Goal: Information Seeking & Learning: Learn about a topic

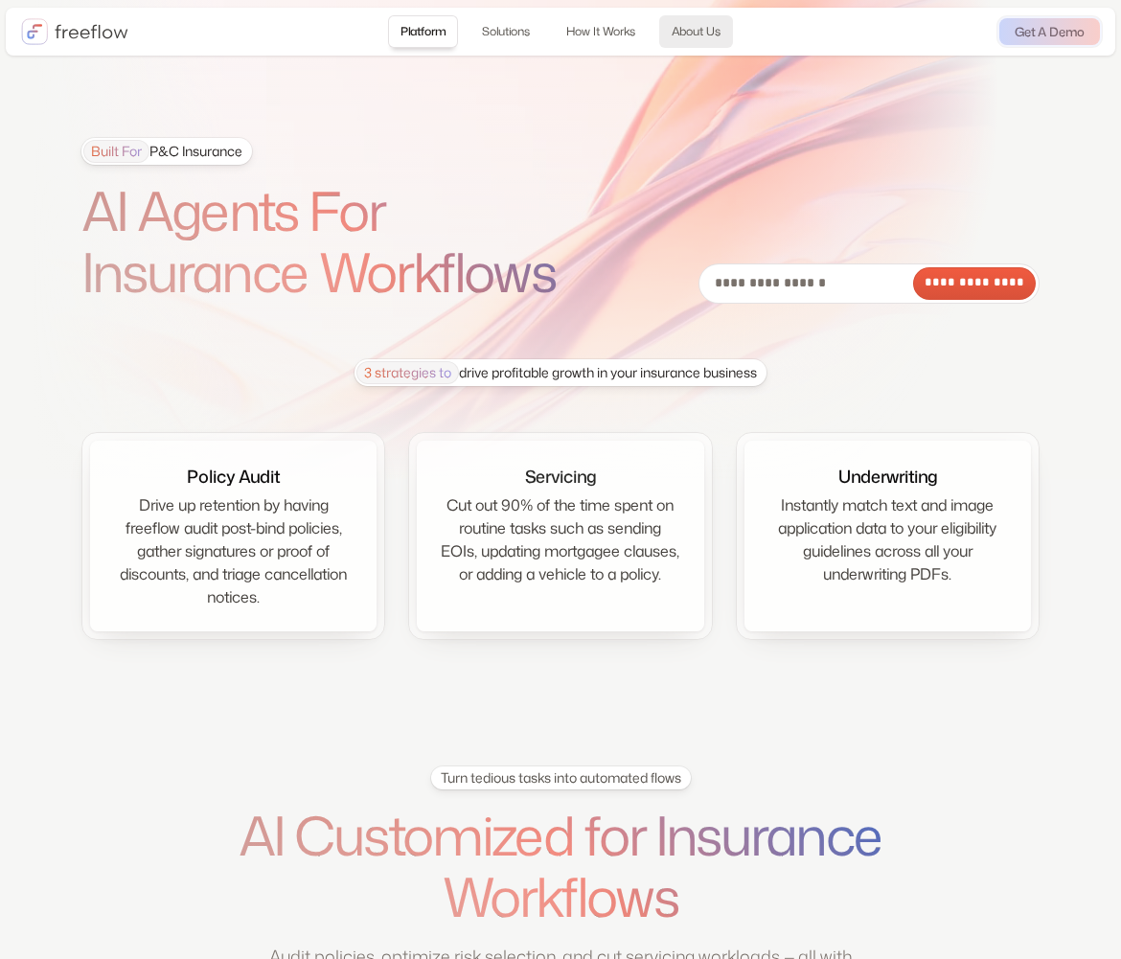
click at [717, 29] on link "About Us" at bounding box center [696, 31] width 74 height 33
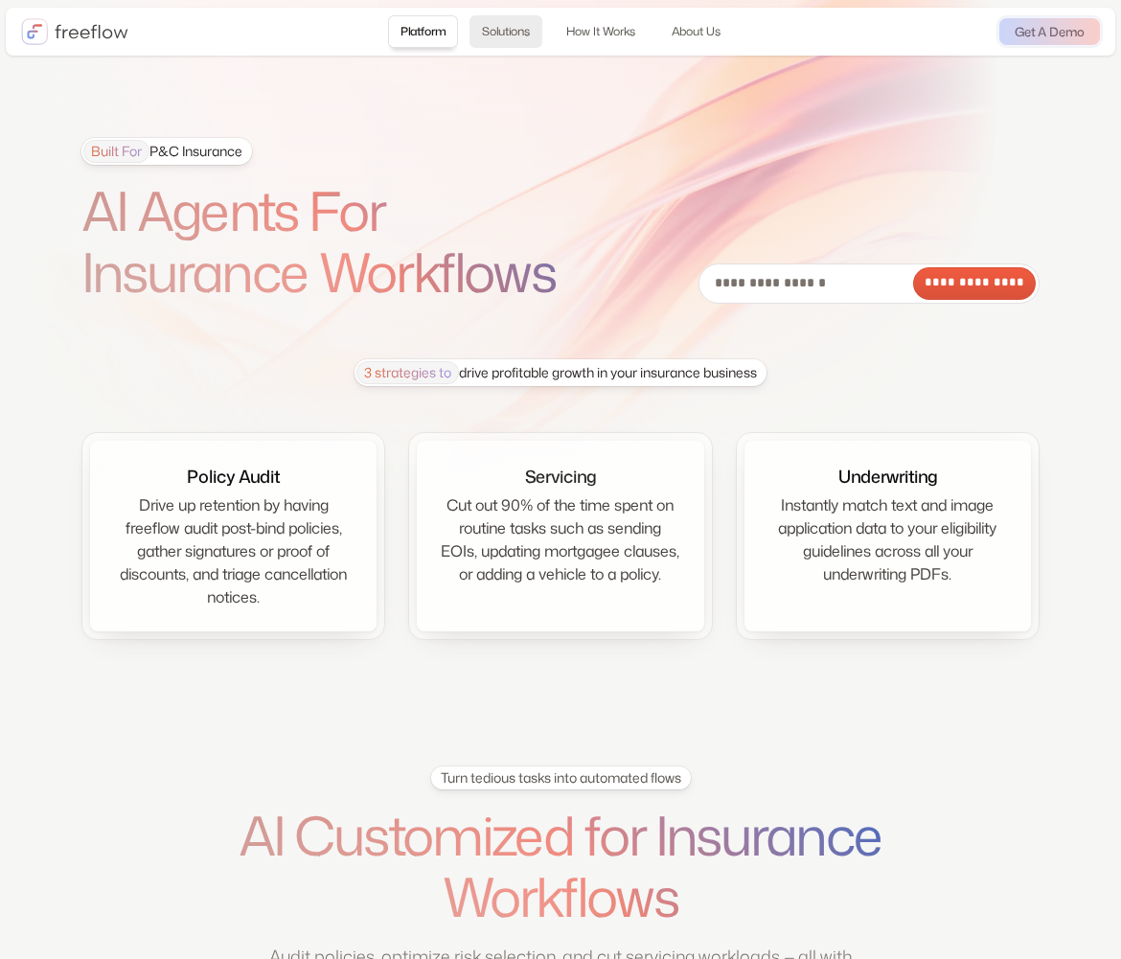
click at [503, 33] on link "Solutions" at bounding box center [505, 31] width 73 height 33
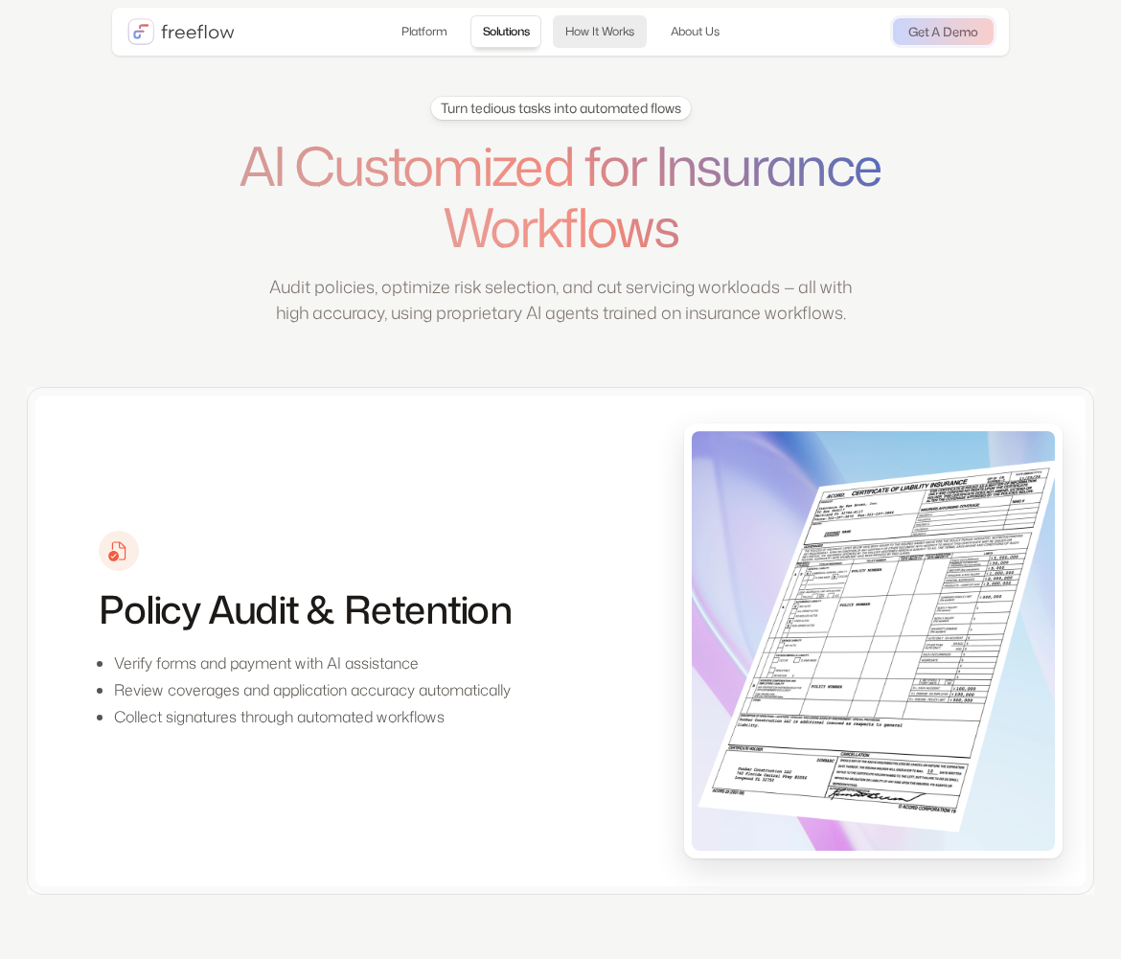
click at [613, 30] on link "How It Works" at bounding box center [600, 31] width 94 height 33
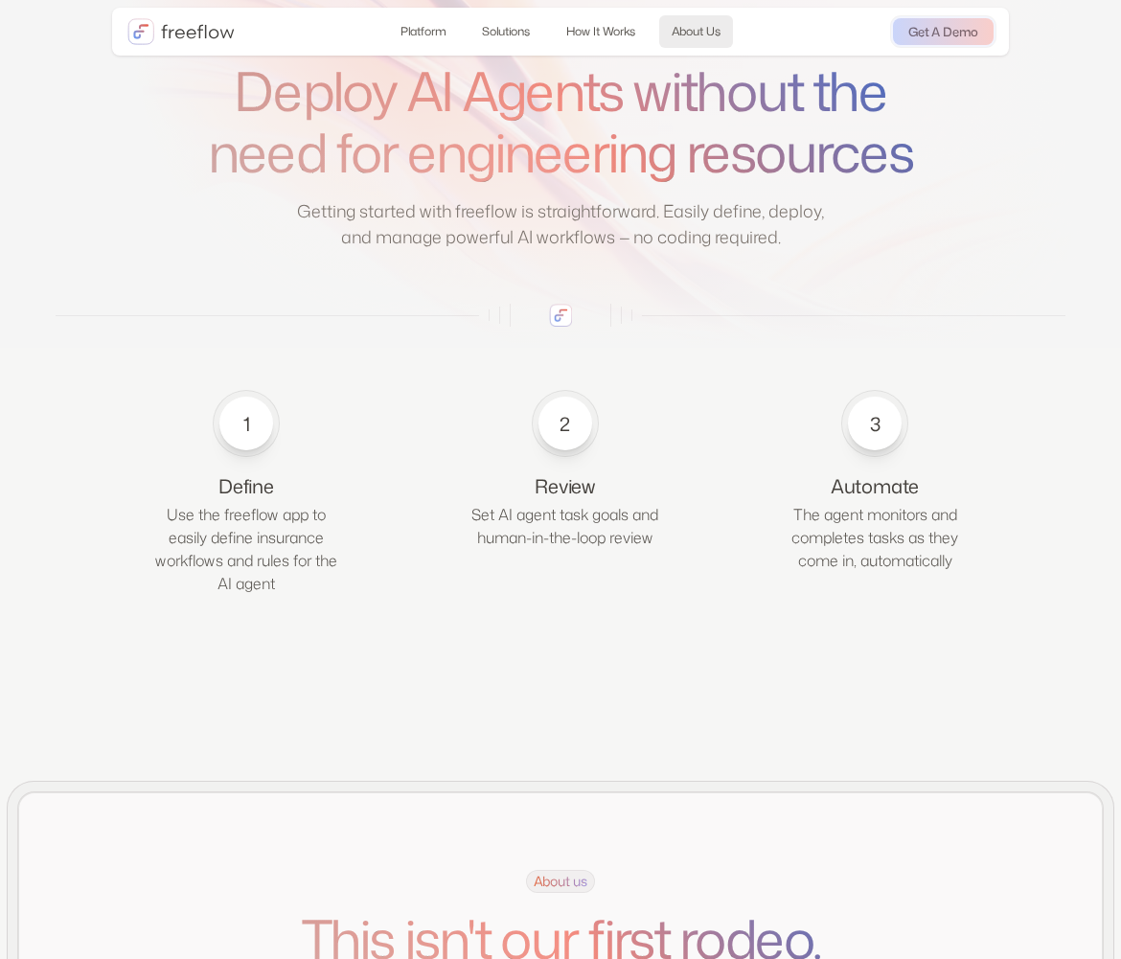
click at [710, 29] on link "About Us" at bounding box center [696, 31] width 74 height 33
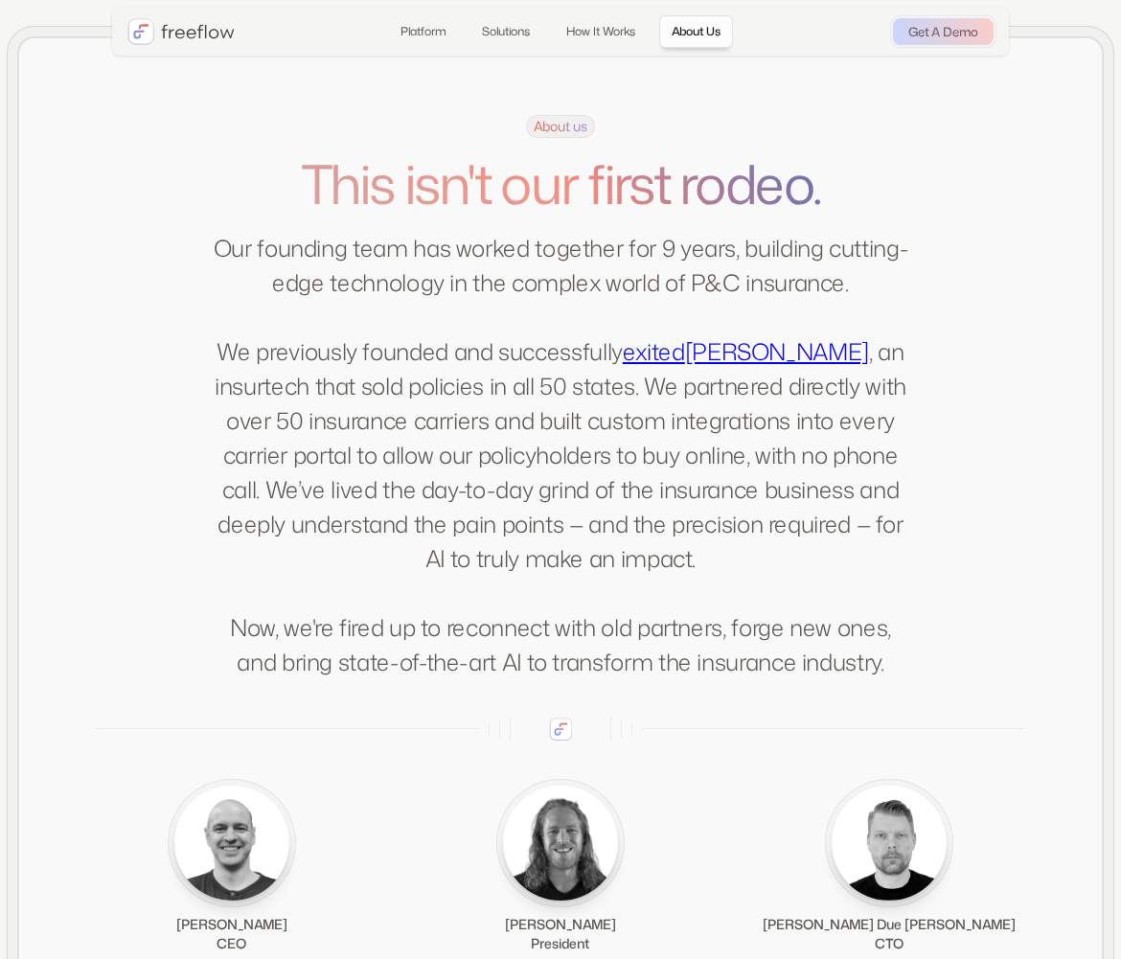
scroll to position [3719, 0]
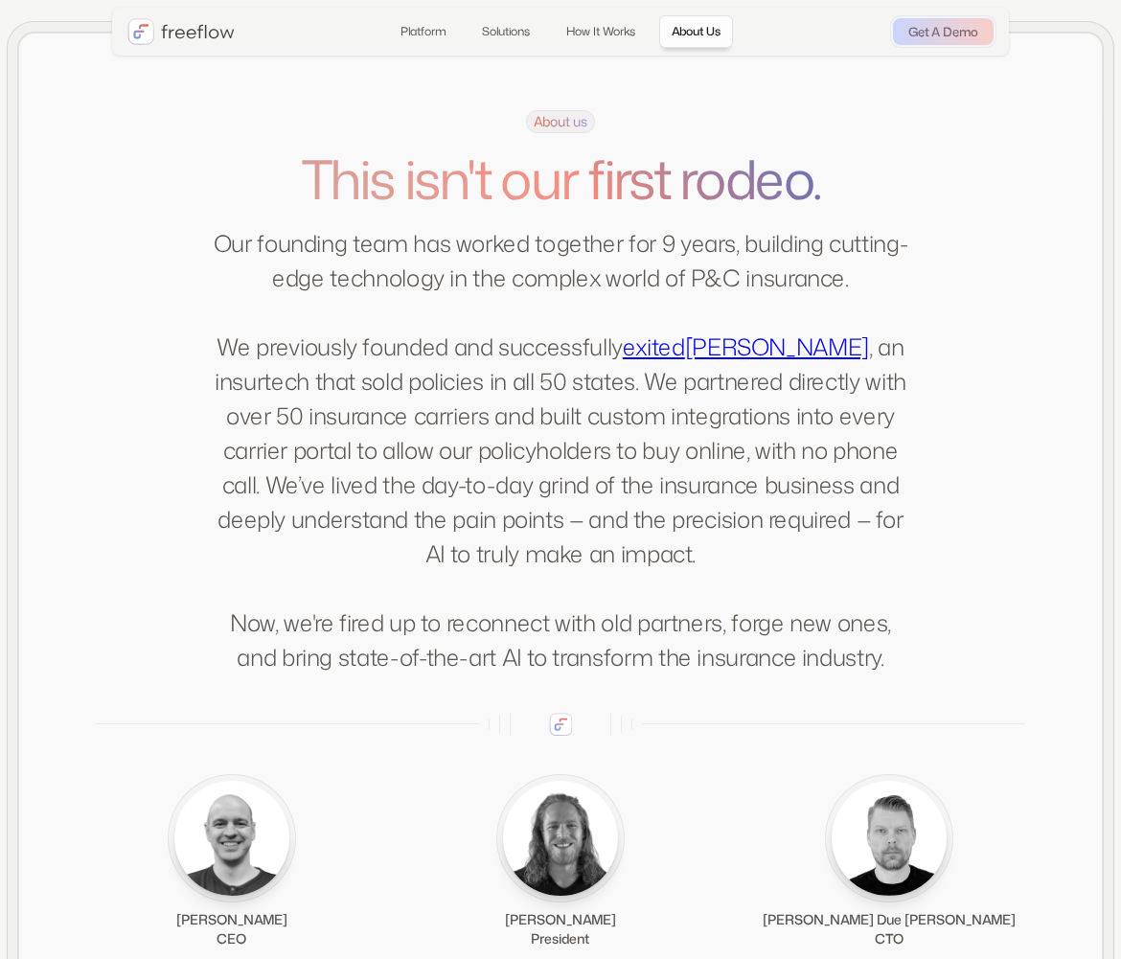
click at [747, 363] on link "[PERSON_NAME]" at bounding box center [777, 346] width 184 height 33
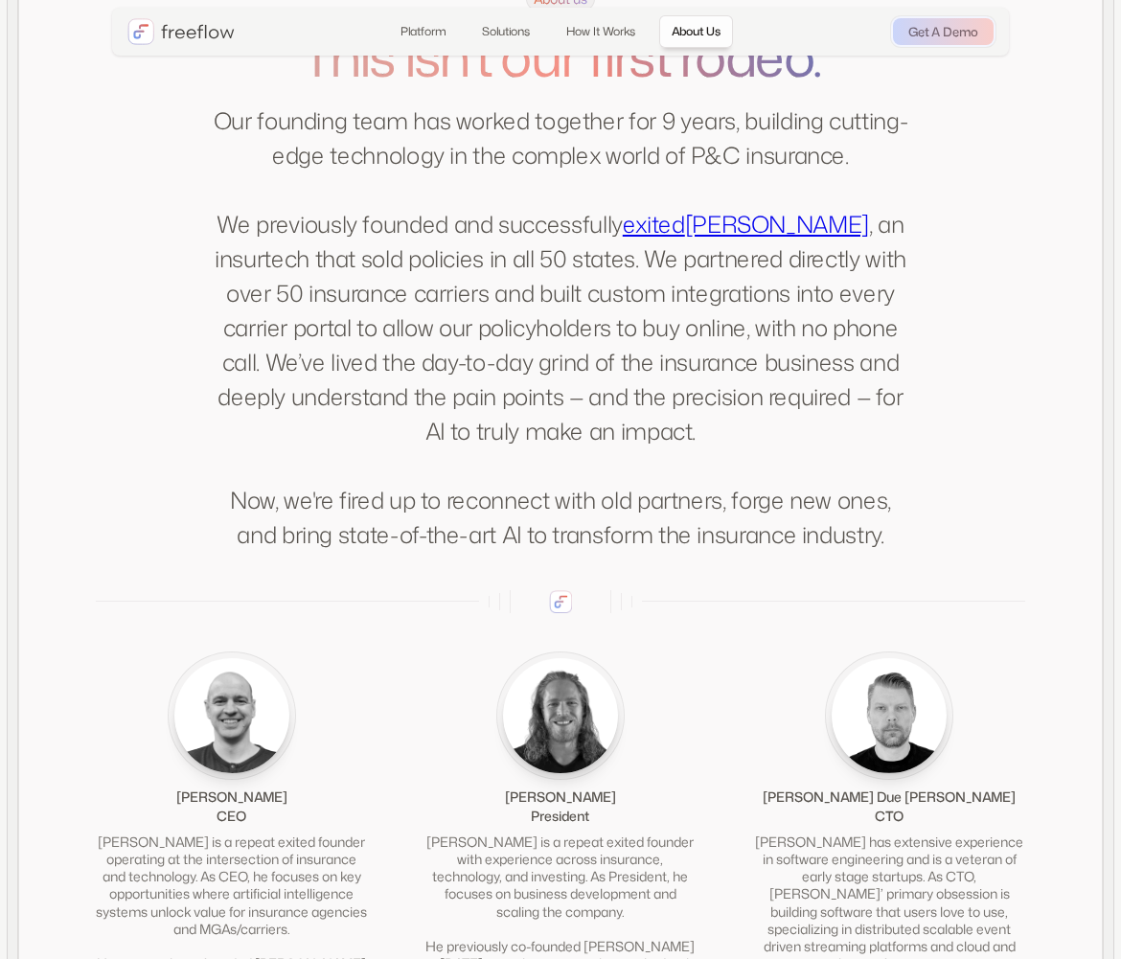
scroll to position [3892, 0]
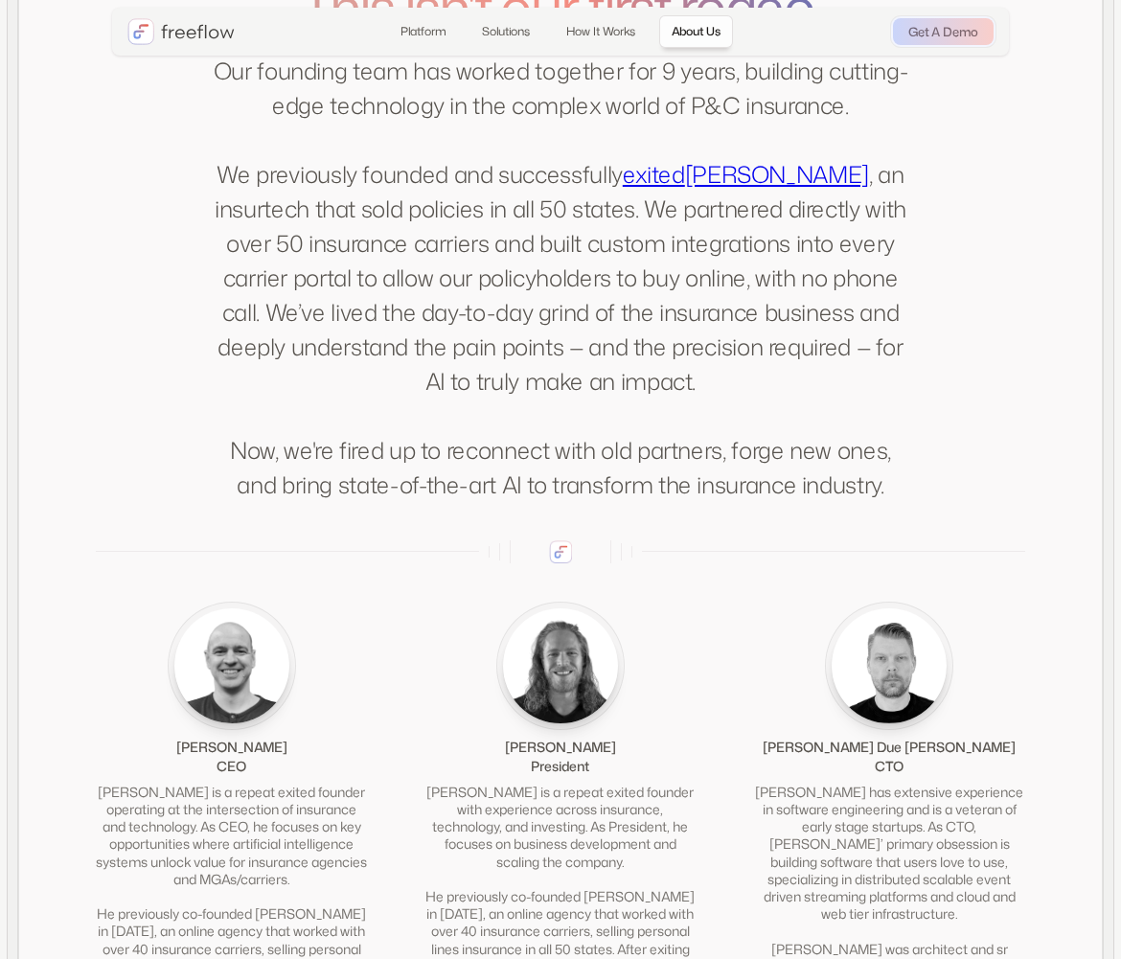
click at [703, 540] on div "About us This isn't our first rodeo. Our founding team has worked together for …" at bounding box center [560, 621] width 1082 height 1521
click at [703, 492] on p "Our founding team has worked together for 9 years, building cutting-edge techno…" at bounding box center [560, 278] width 697 height 448
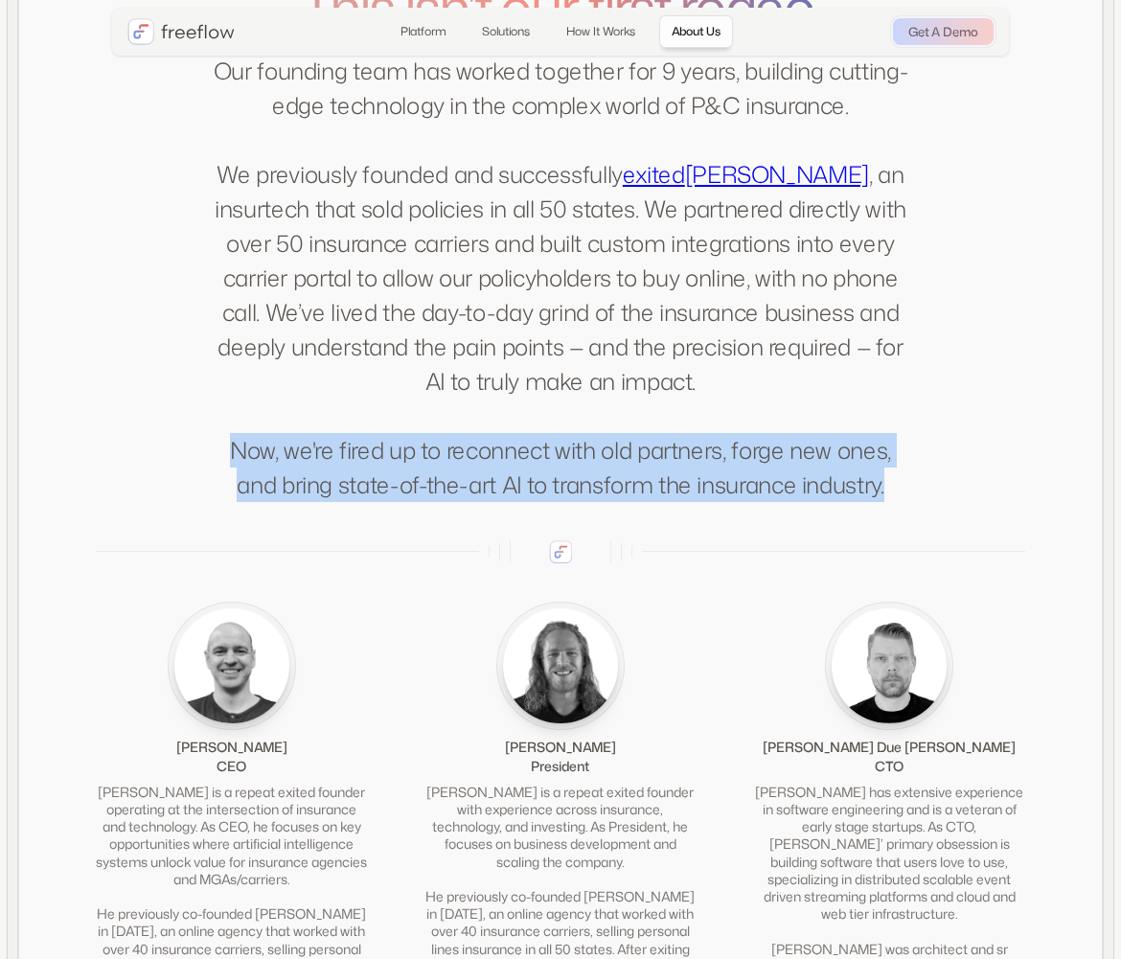
click at [703, 492] on p "Our founding team has worked together for 9 years, building cutting-edge techno…" at bounding box center [560, 278] width 697 height 448
click at [785, 492] on p "Our founding team has worked together for 9 years, building cutting-edge techno…" at bounding box center [560, 278] width 697 height 448
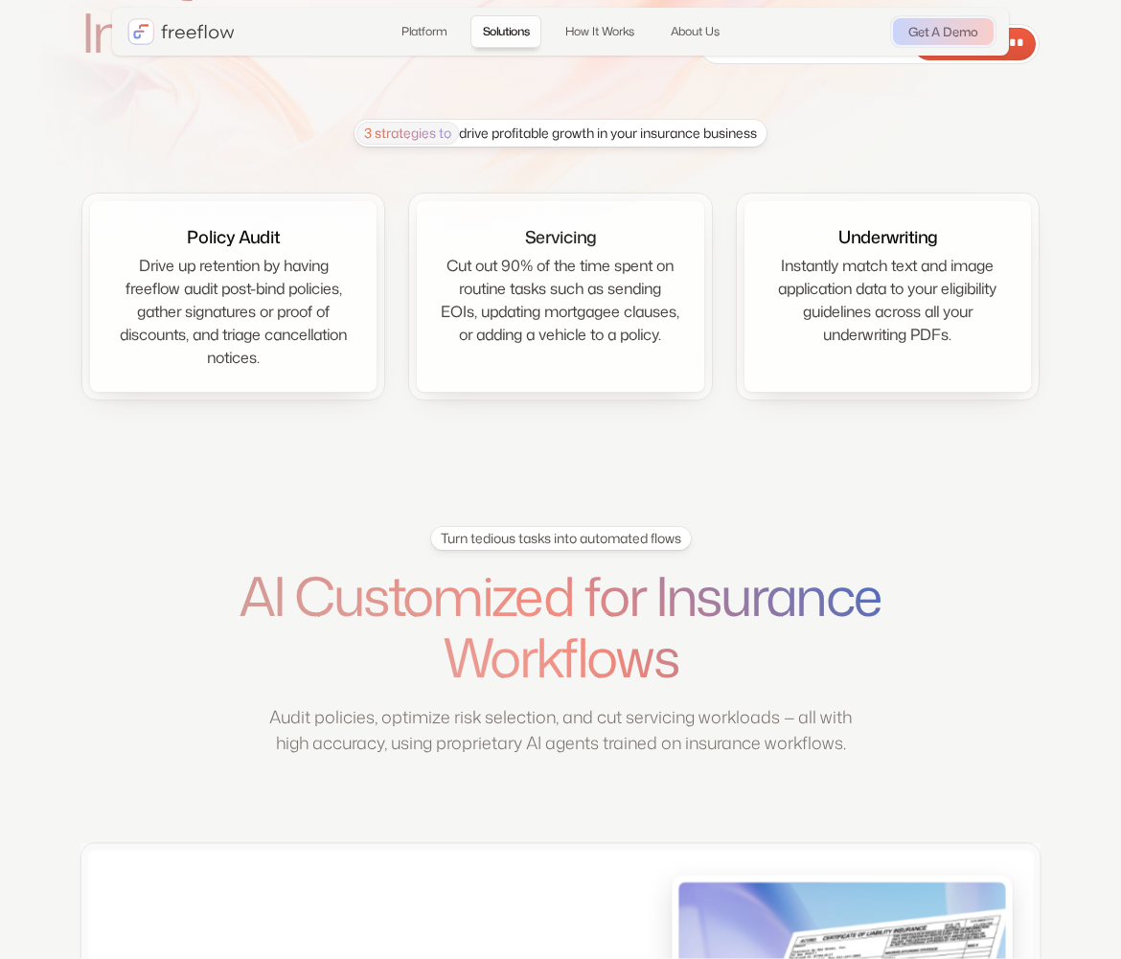
scroll to position [0, 0]
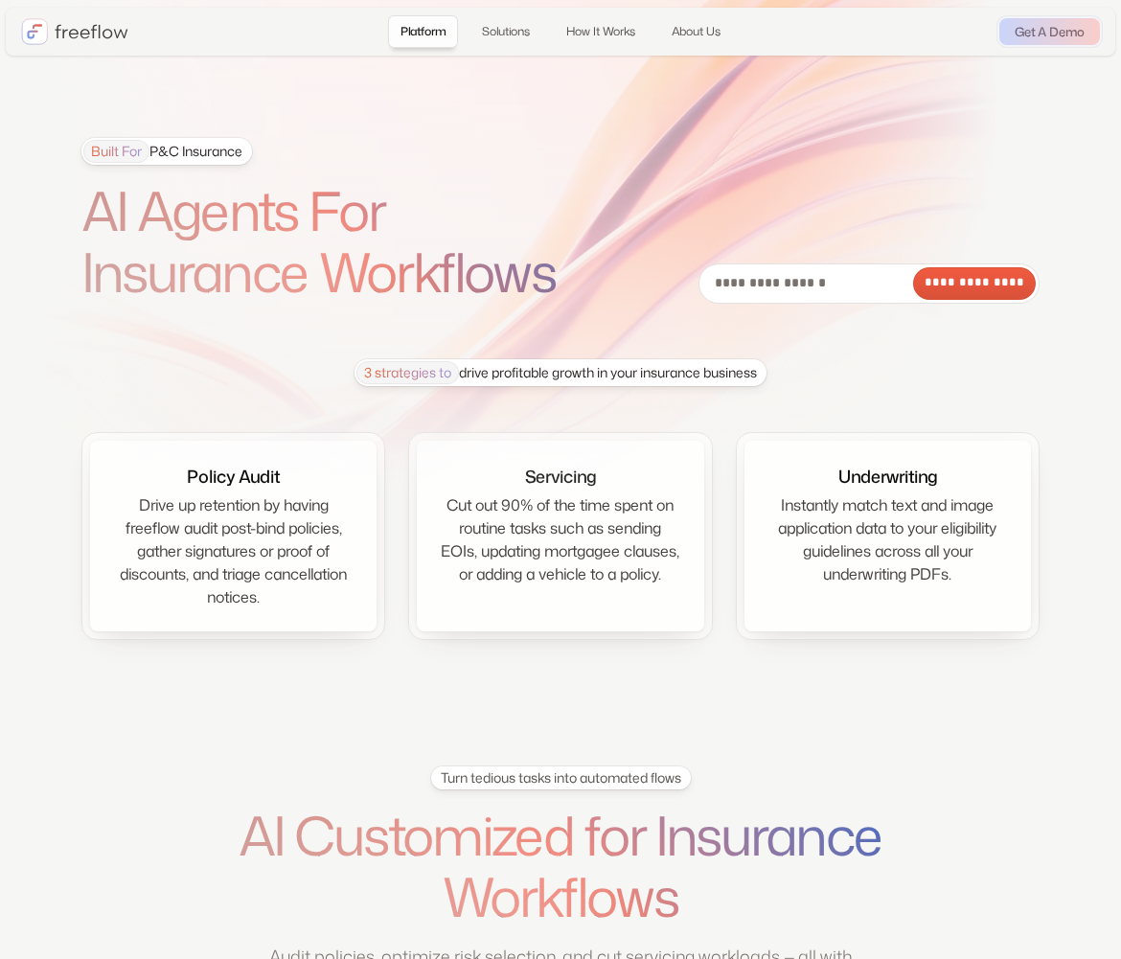
click at [607, 373] on div "3 strategies to drive profitable growth in your insurance business" at bounding box center [556, 372] width 400 height 23
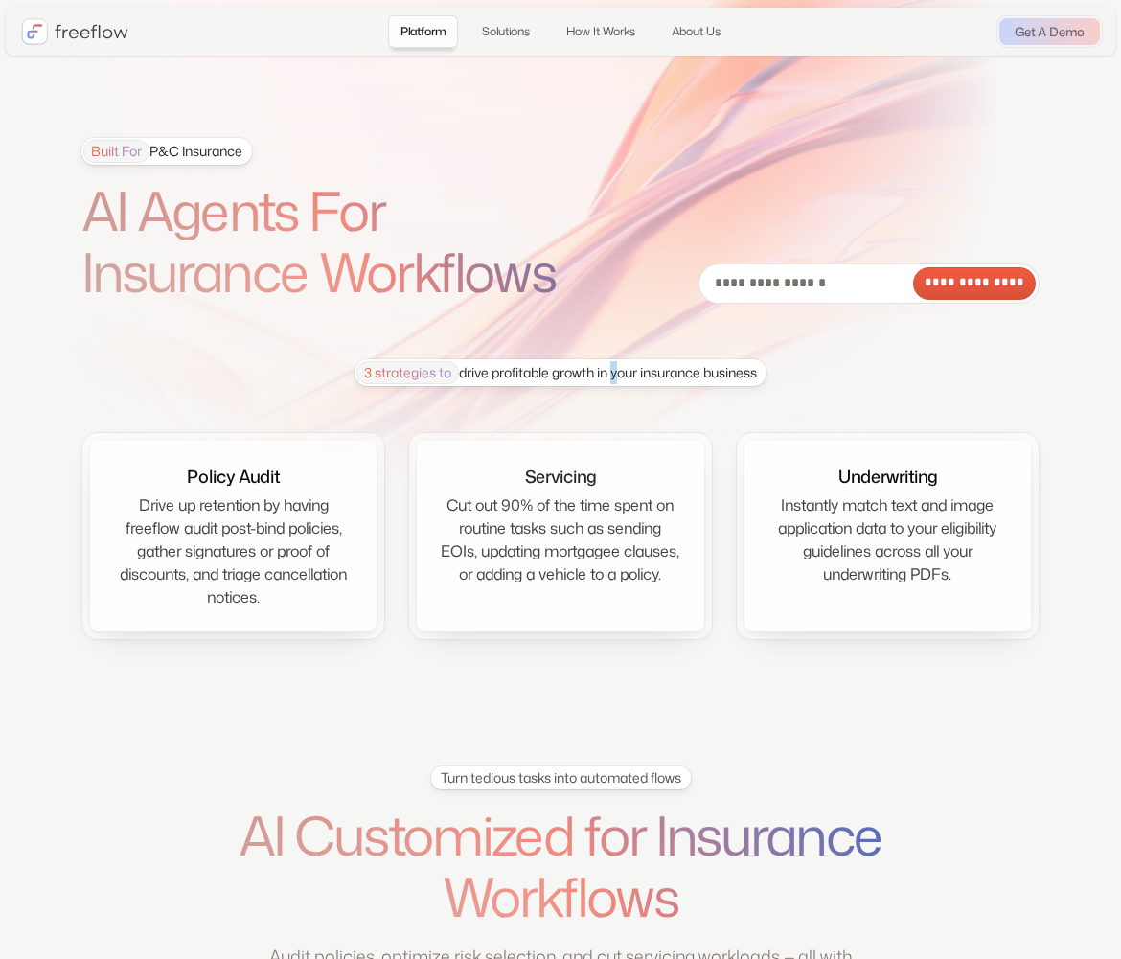
click at [607, 373] on div "3 strategies to drive profitable growth in your insurance business" at bounding box center [556, 372] width 400 height 23
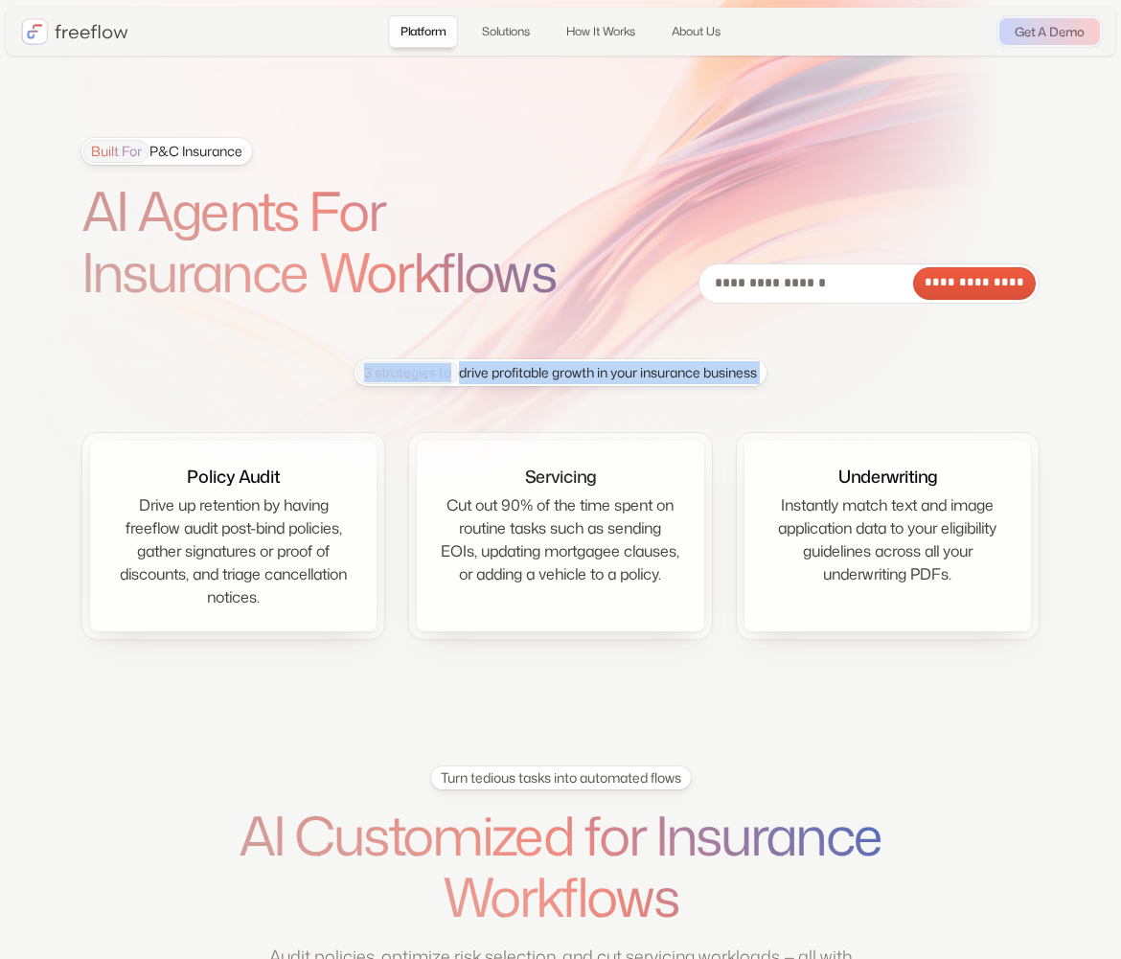
click at [607, 373] on div "3 strategies to drive profitable growth in your insurance business" at bounding box center [556, 372] width 400 height 23
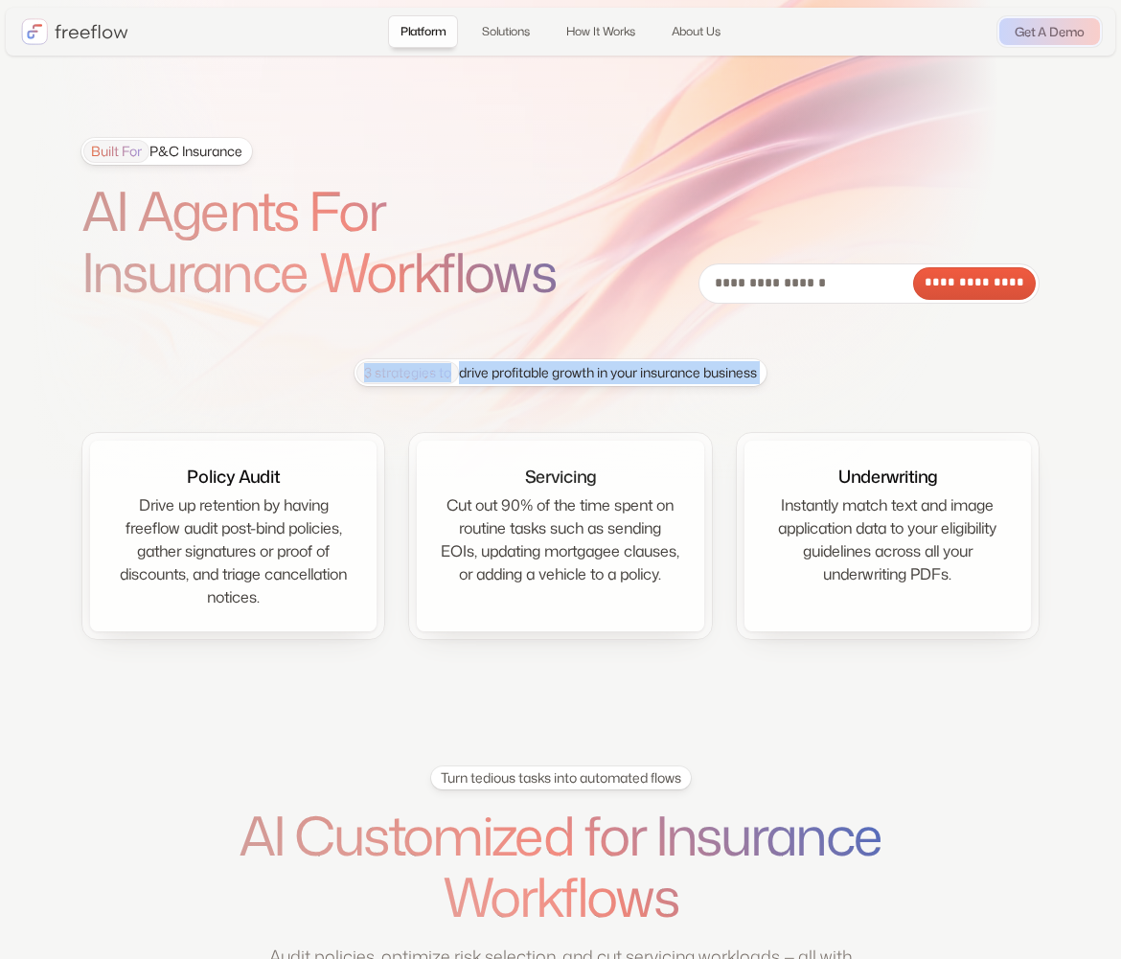
click at [685, 375] on div "3 strategies to drive profitable growth in your insurance business" at bounding box center [556, 372] width 400 height 23
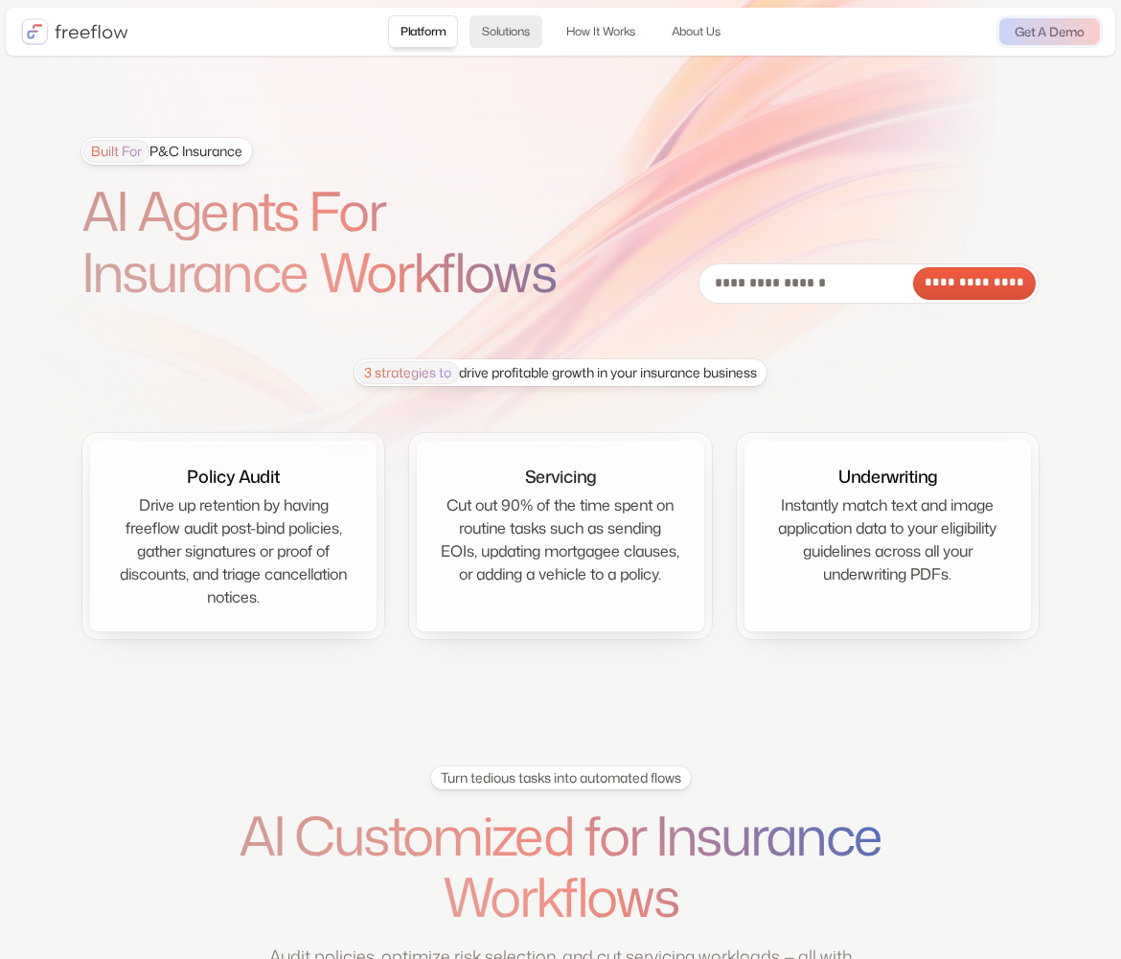
click at [516, 29] on link "Solutions" at bounding box center [505, 31] width 73 height 33
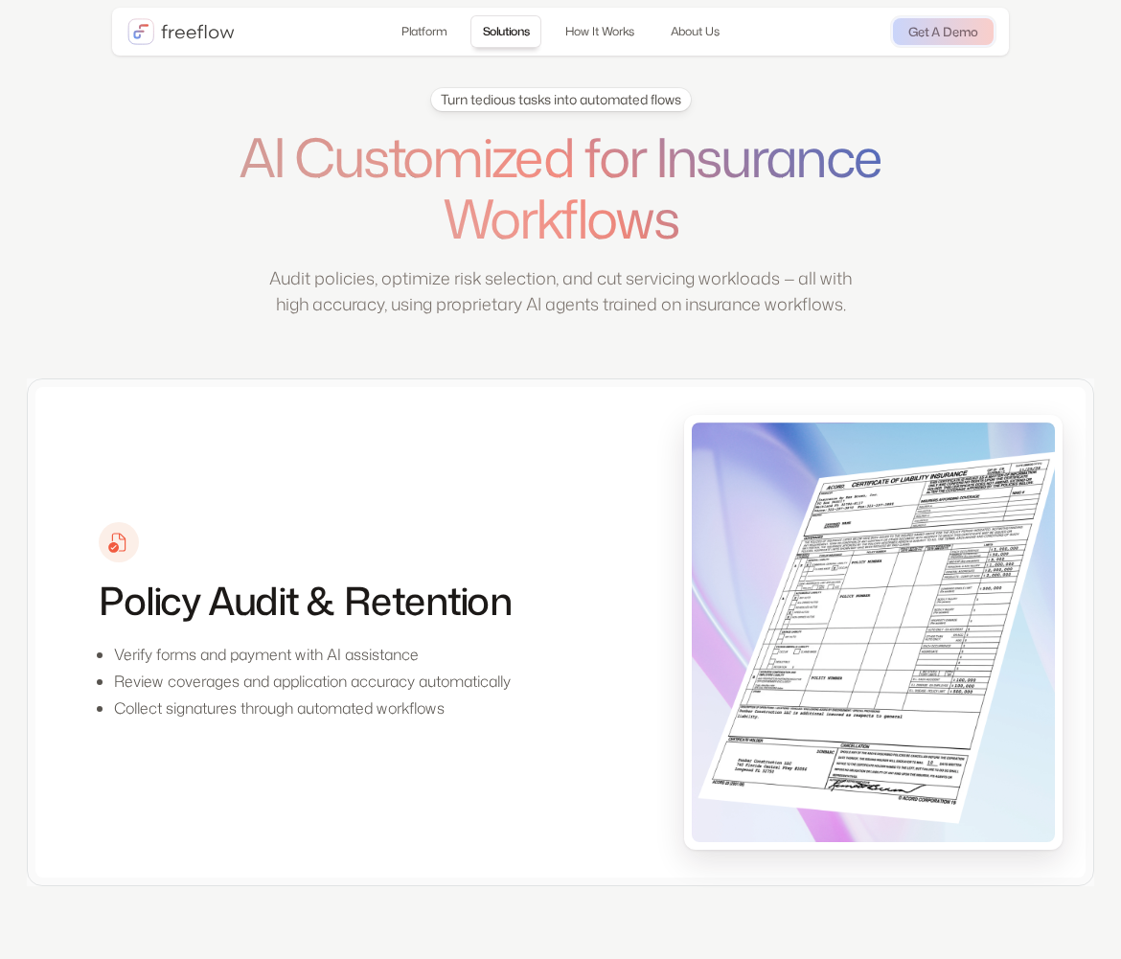
scroll to position [679, 0]
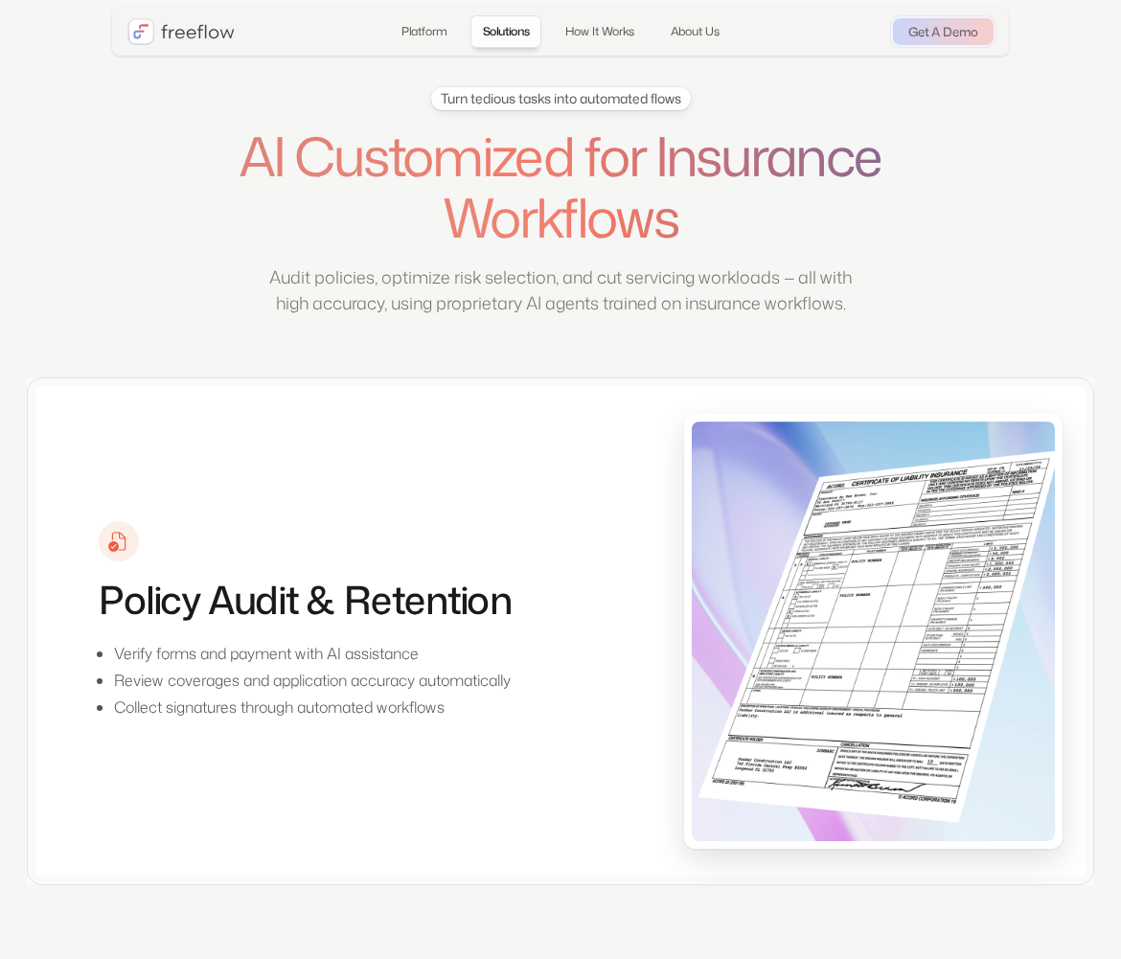
click at [584, 172] on h1 "AI Customized for Insurance Workflows" at bounding box center [560, 187] width 732 height 124
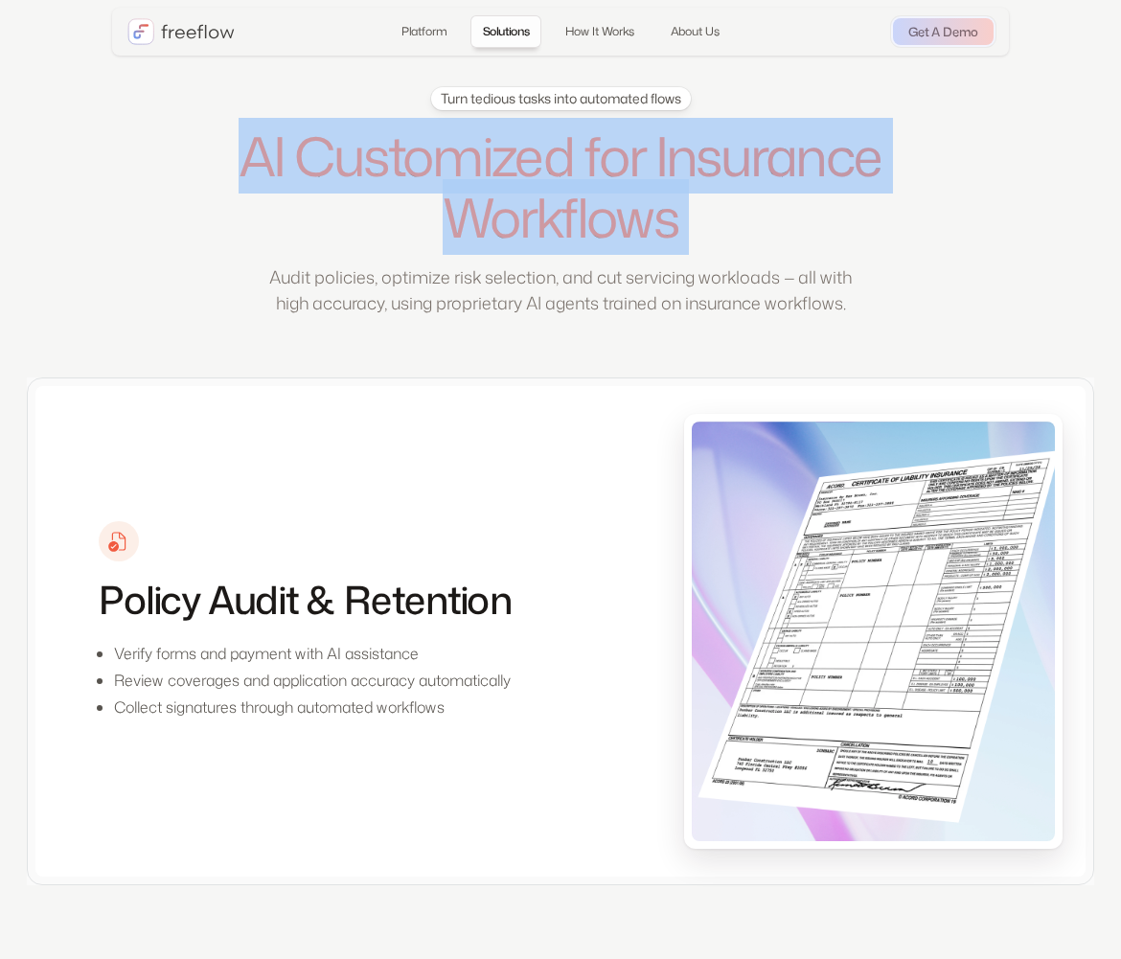
click at [584, 172] on h1 "AI Customized for Insurance Workflows" at bounding box center [560, 187] width 732 height 124
click at [642, 188] on h1 "AI Customized for Insurance Workflows" at bounding box center [560, 187] width 732 height 124
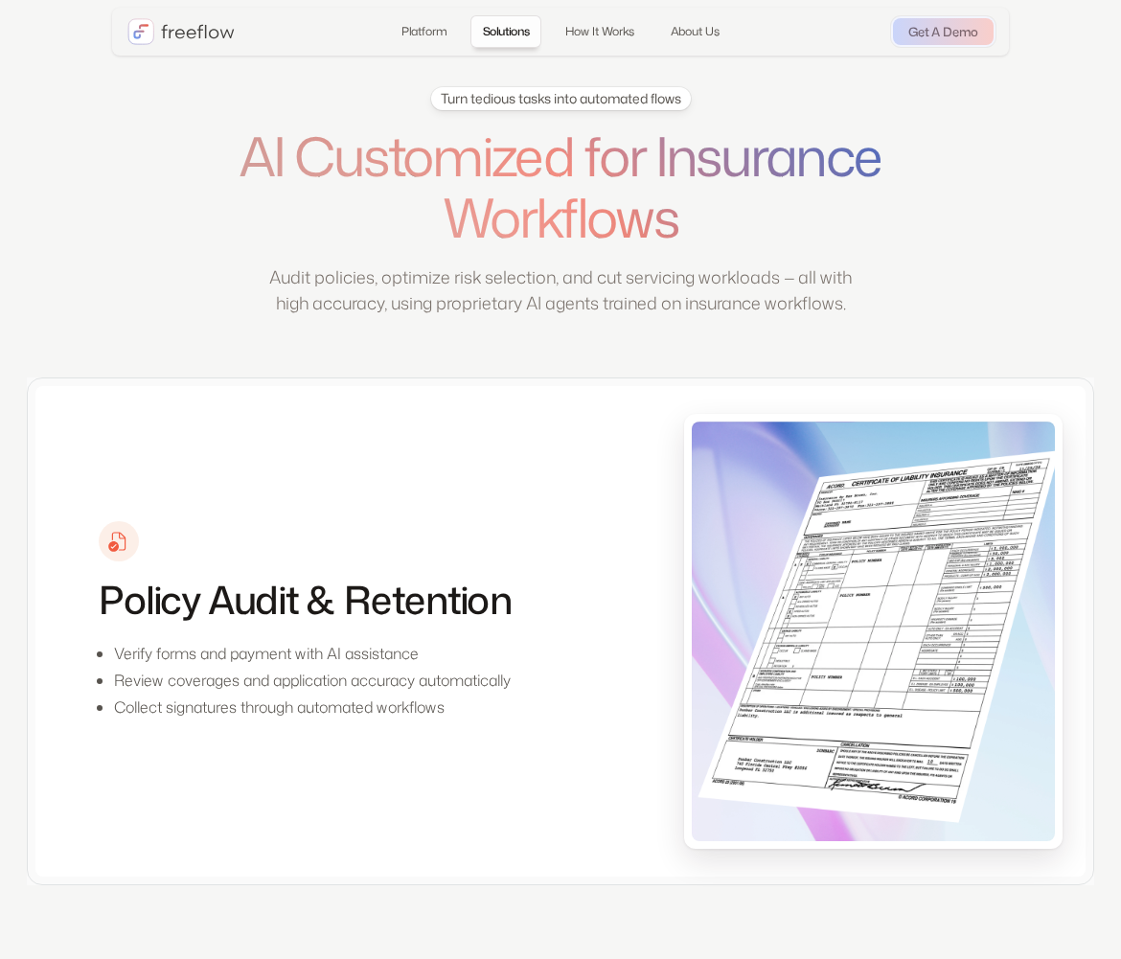
click at [612, 283] on p "Audit policies, optimize risk selection, and cut servicing workloads — all with…" at bounding box center [560, 290] width 603 height 52
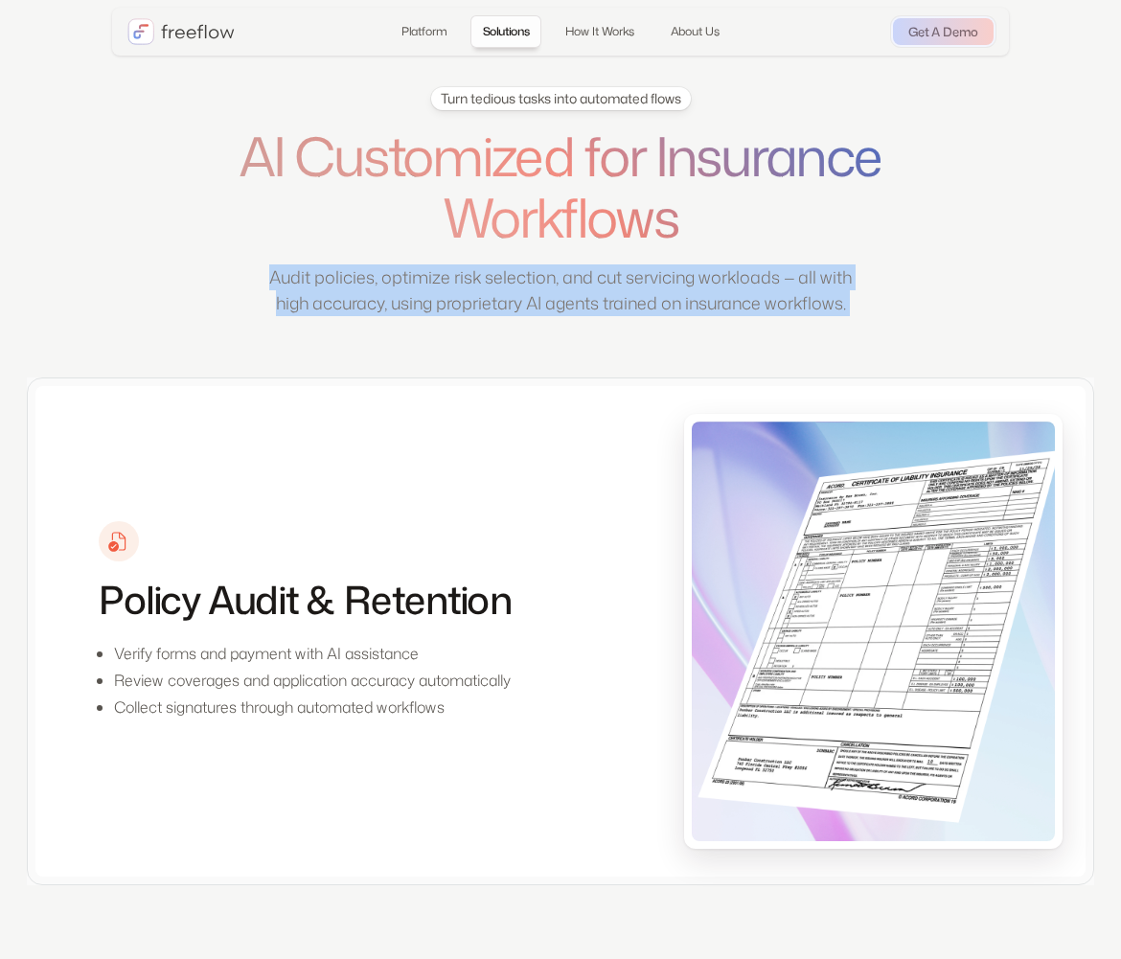
click at [612, 283] on p "Audit policies, optimize risk selection, and cut servicing workloads — all with…" at bounding box center [560, 290] width 603 height 52
click at [678, 290] on p "Audit policies, optimize risk selection, and cut servicing workloads — all with…" at bounding box center [560, 290] width 603 height 52
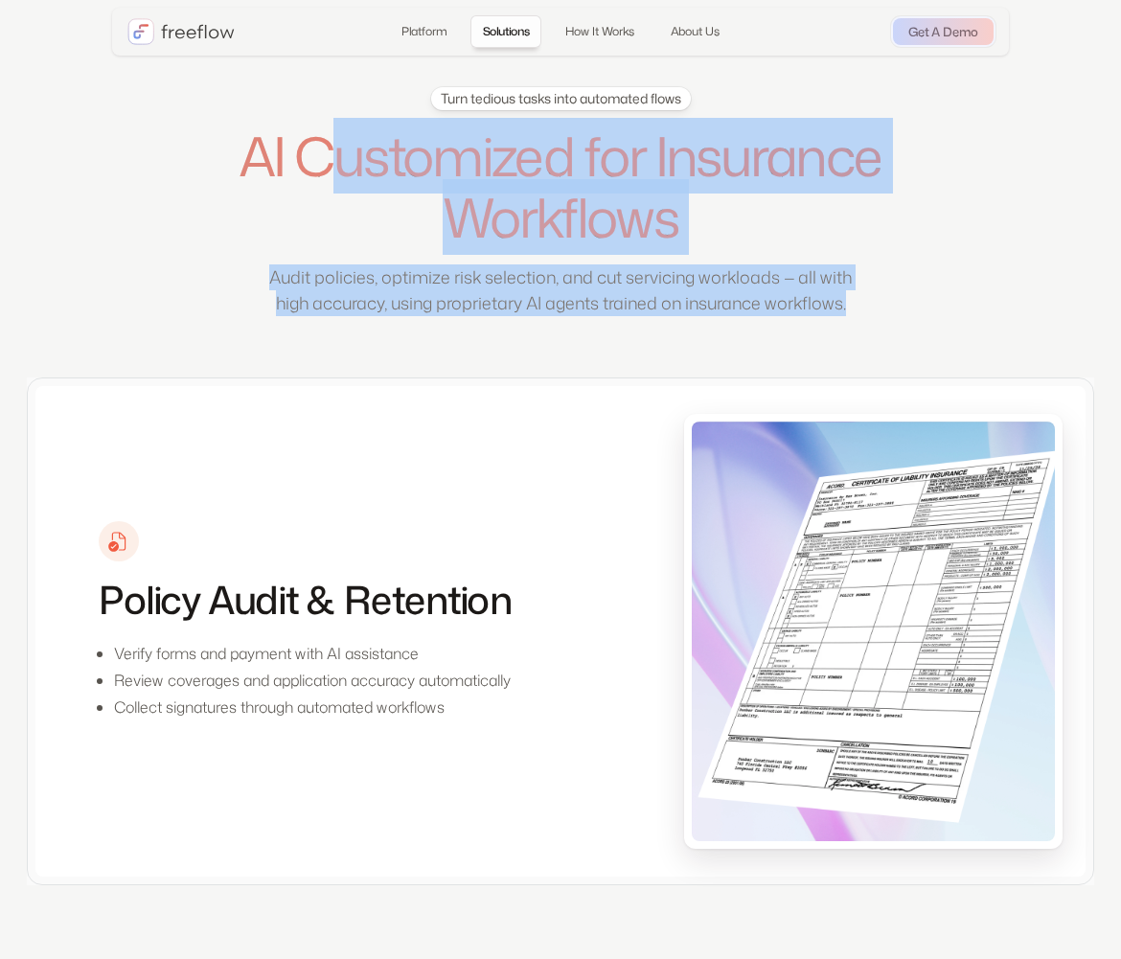
drag, startPoint x: 697, startPoint y: 321, endPoint x: 333, endPoint y: 140, distance: 406.5
click at [333, 140] on div "Turn tedious tasks into automated flows AI Customized for Insurance Workflows A…" at bounding box center [560, 205] width 732 height 237
click at [333, 140] on h1 "AI Customized for Insurance Workflows" at bounding box center [560, 187] width 732 height 124
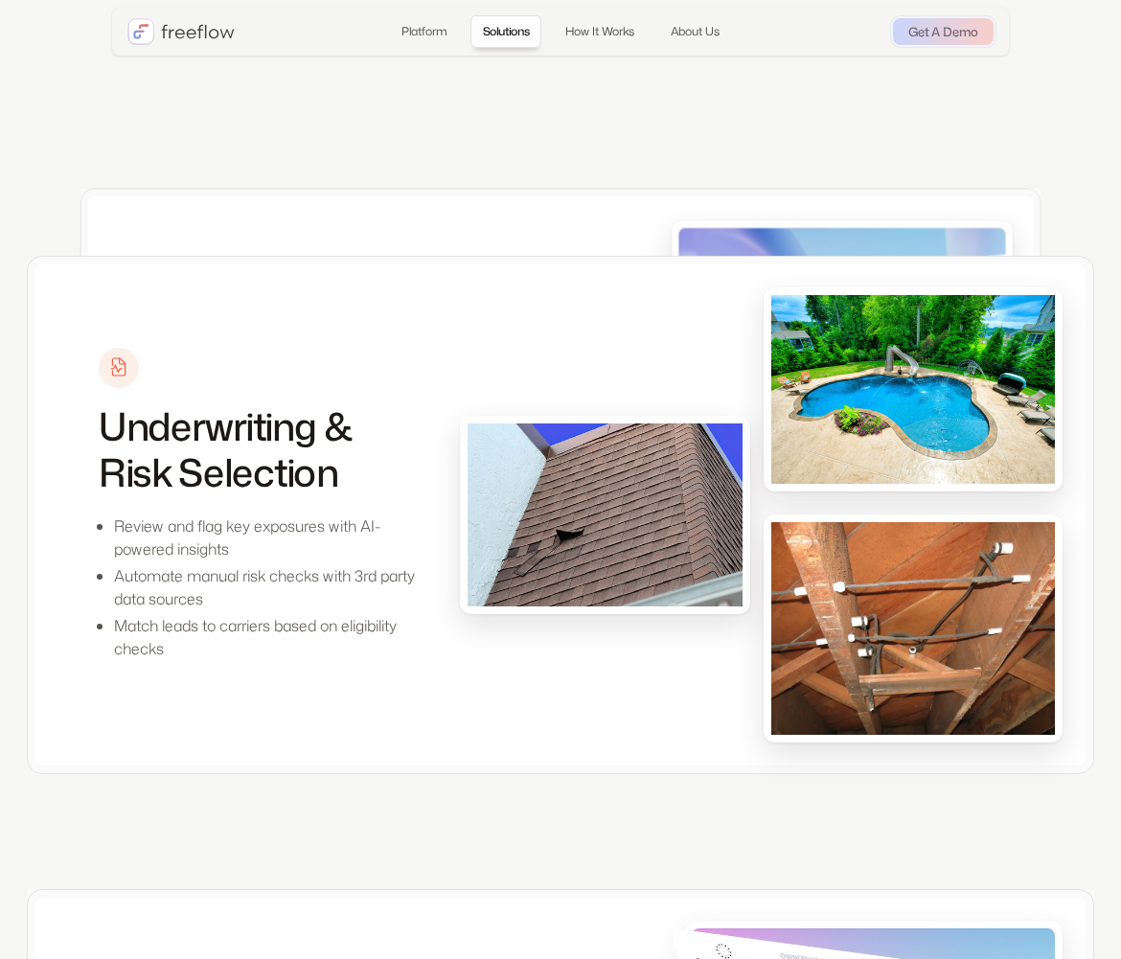
scroll to position [1965, 0]
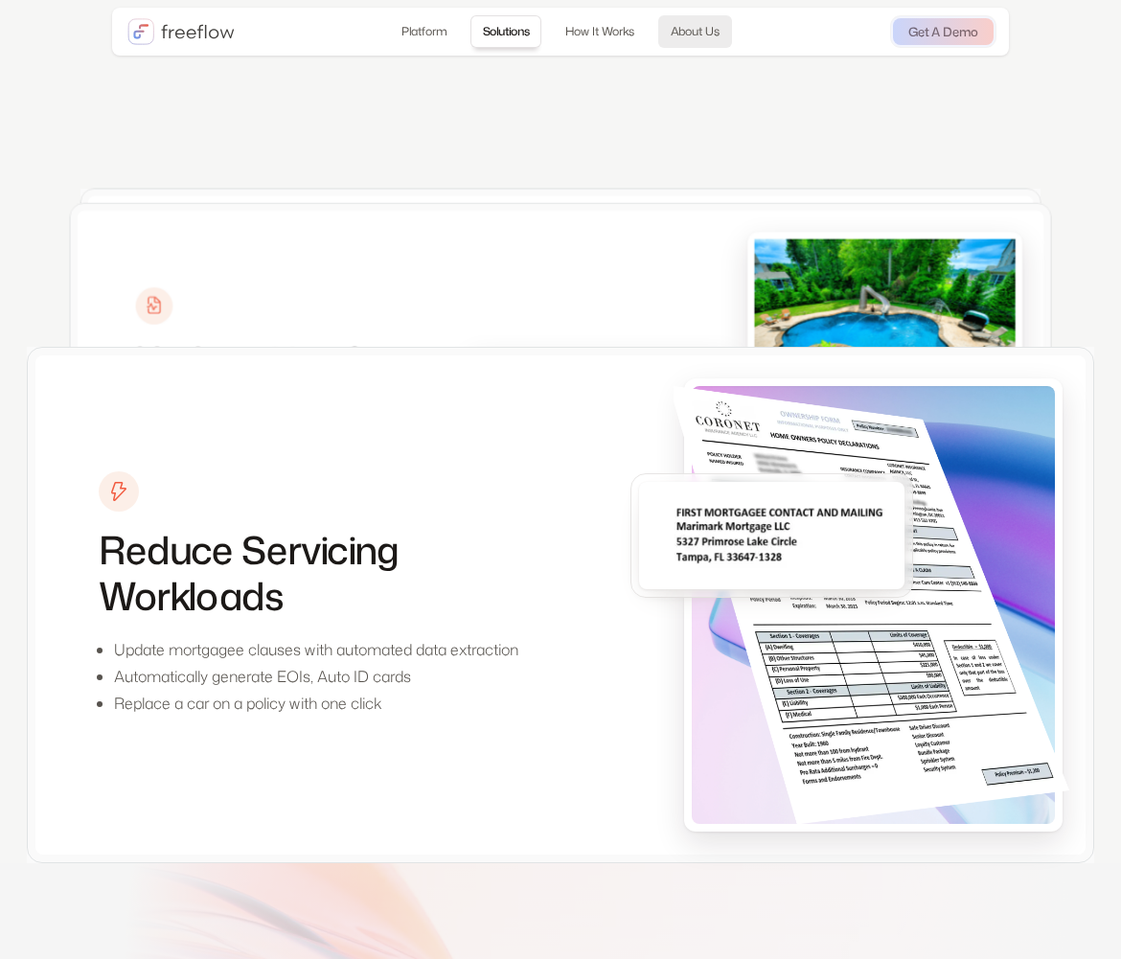
click at [701, 43] on link "About Us" at bounding box center [695, 31] width 74 height 33
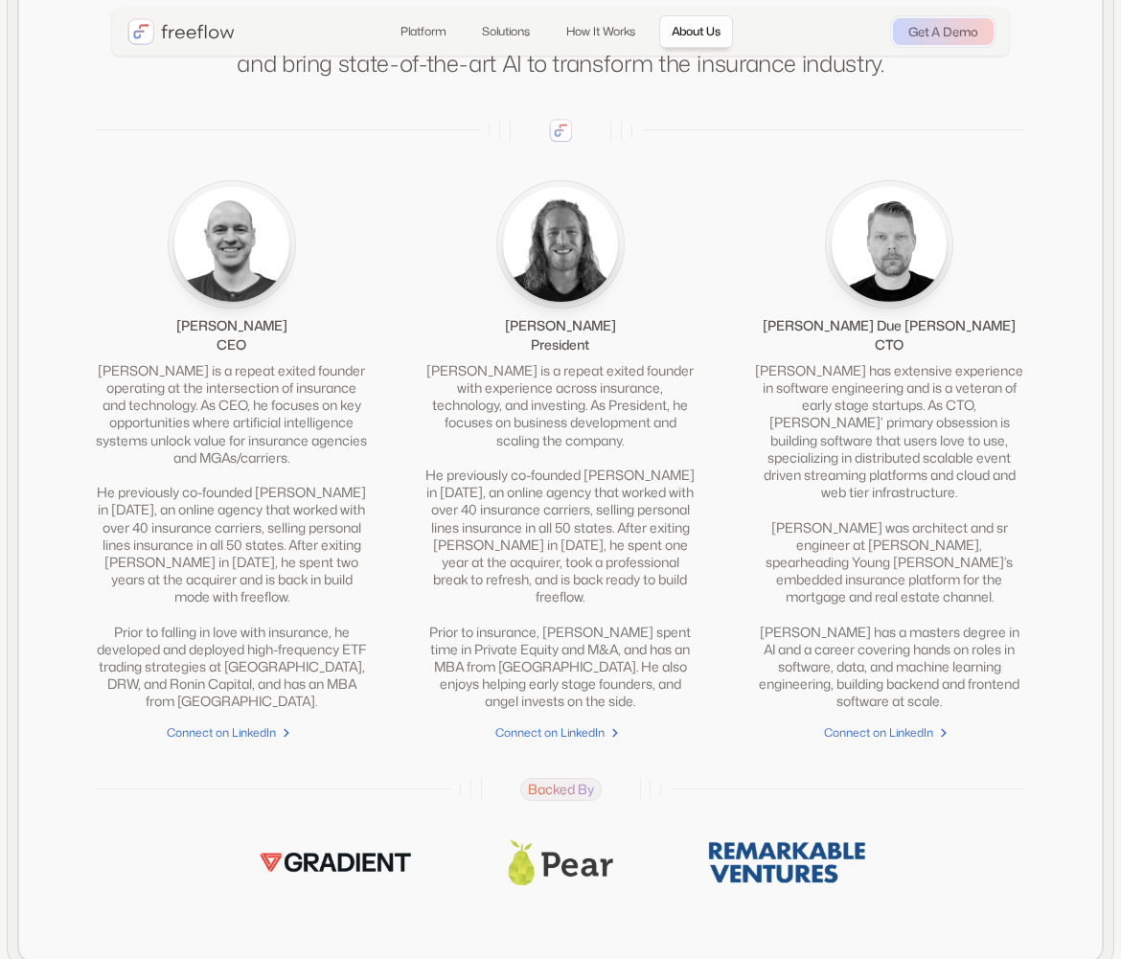
scroll to position [4506, 0]
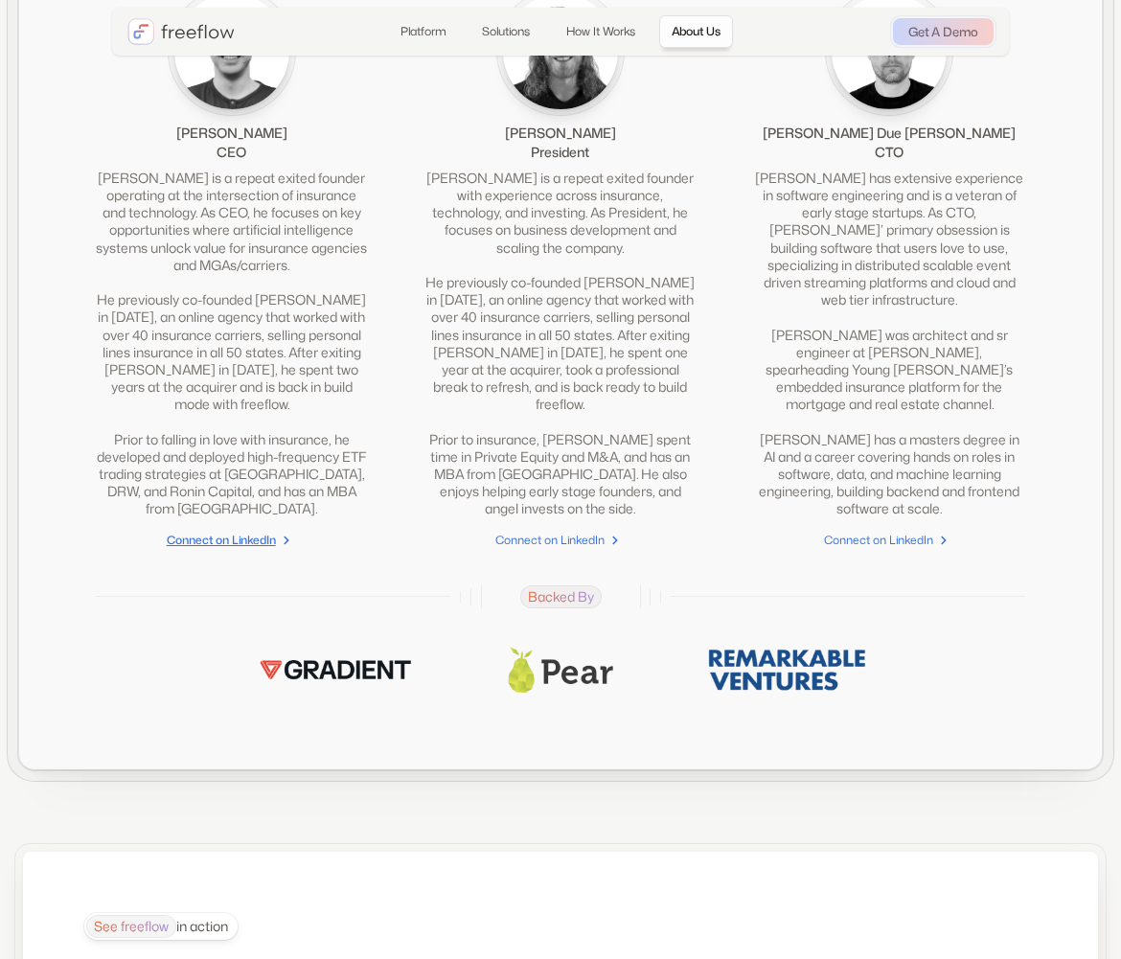
click at [249, 550] on div "Connect on LinkedIn" at bounding box center [221, 540] width 109 height 19
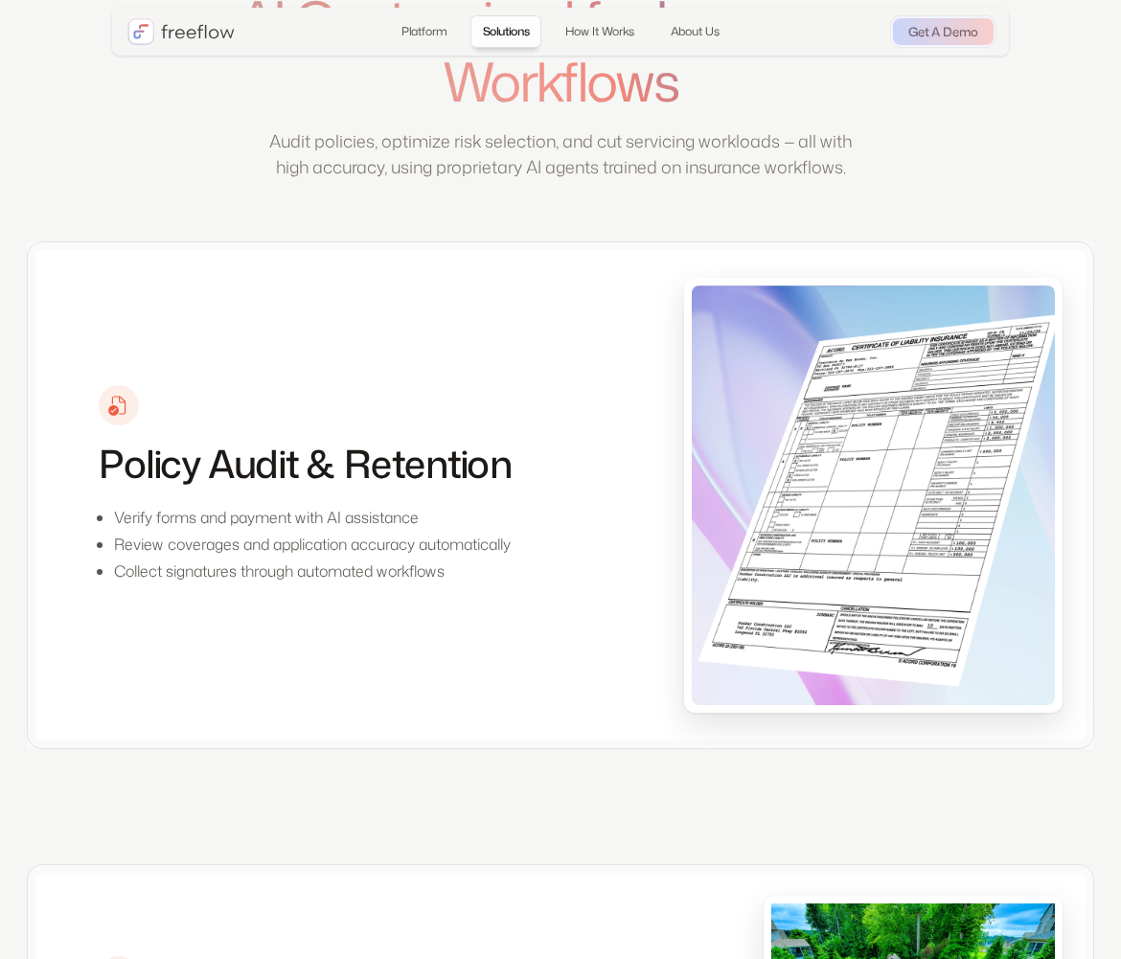
scroll to position [0, 0]
